Goal: Task Accomplishment & Management: Manage account settings

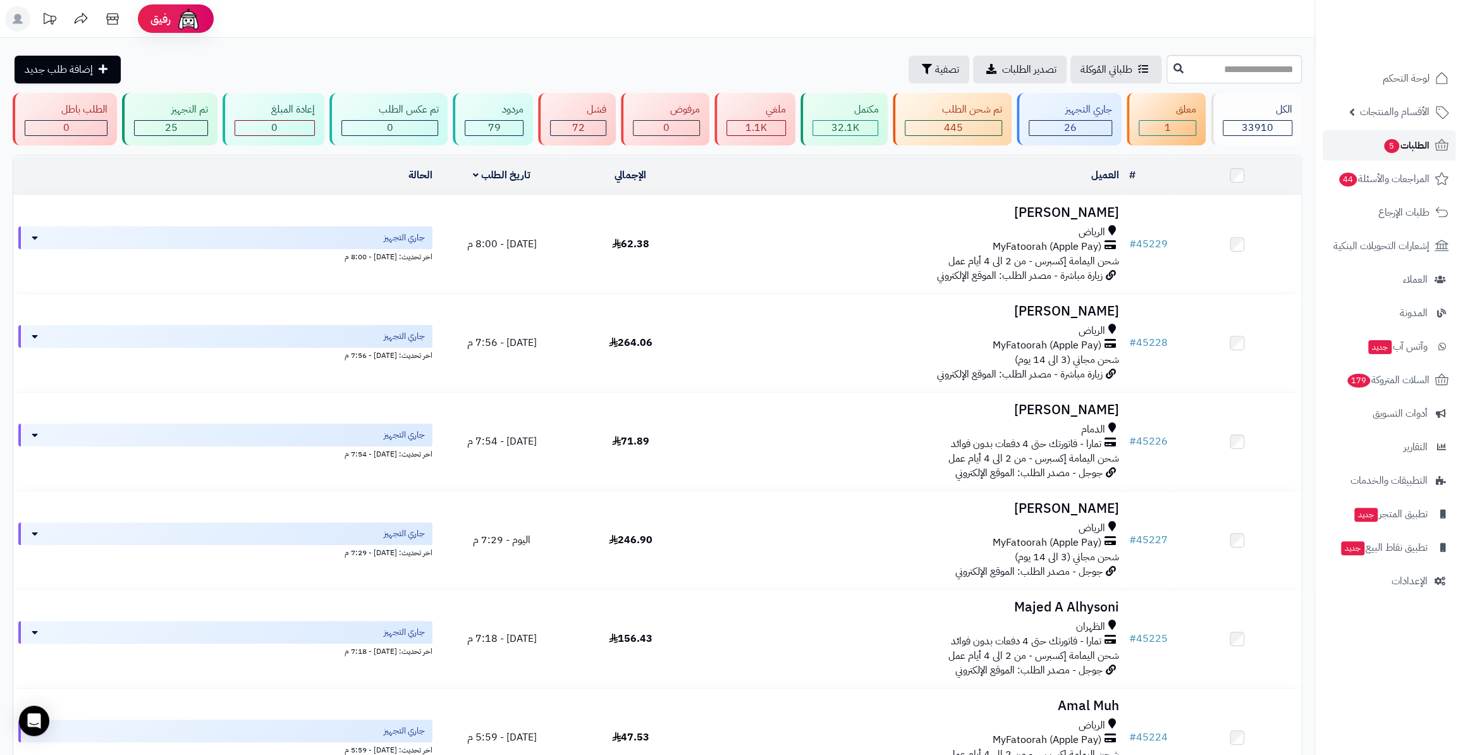
click at [1385, 145] on span "5" at bounding box center [1392, 146] width 16 height 15
click at [1072, 113] on div "جاري التجهيز" at bounding box center [1070, 109] width 83 height 15
